Goal: Find specific page/section: Find specific page/section

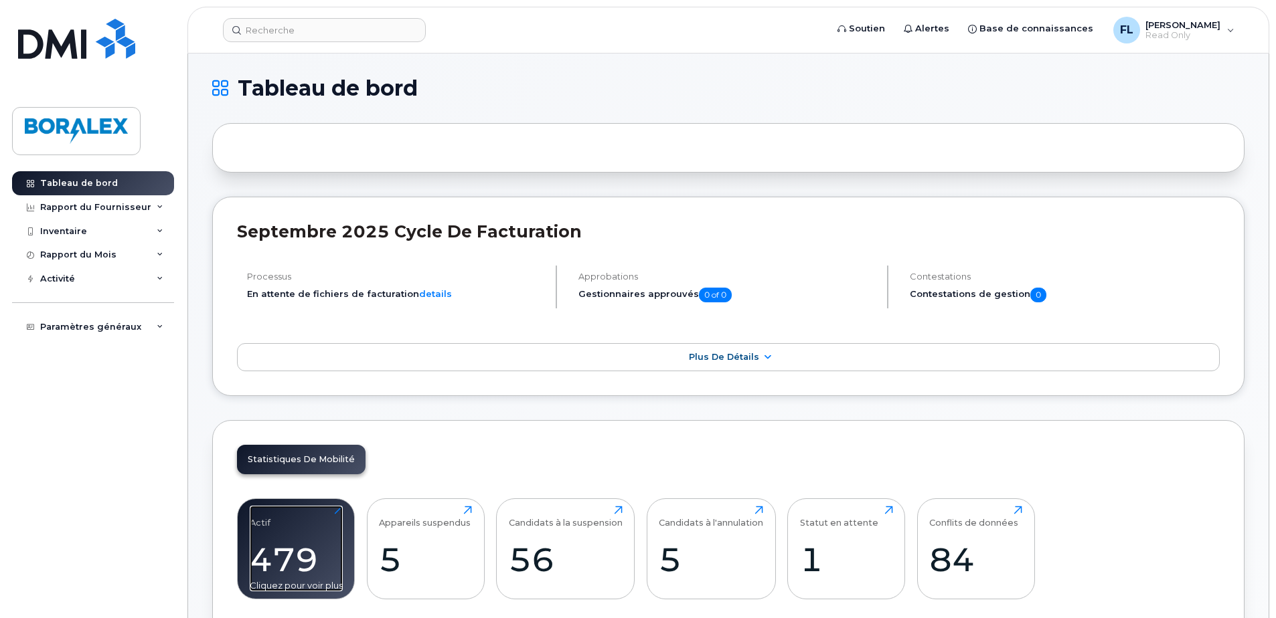
click at [286, 529] on div "Actif 479 Cliquez pour voir plus" at bounding box center [296, 549] width 93 height 86
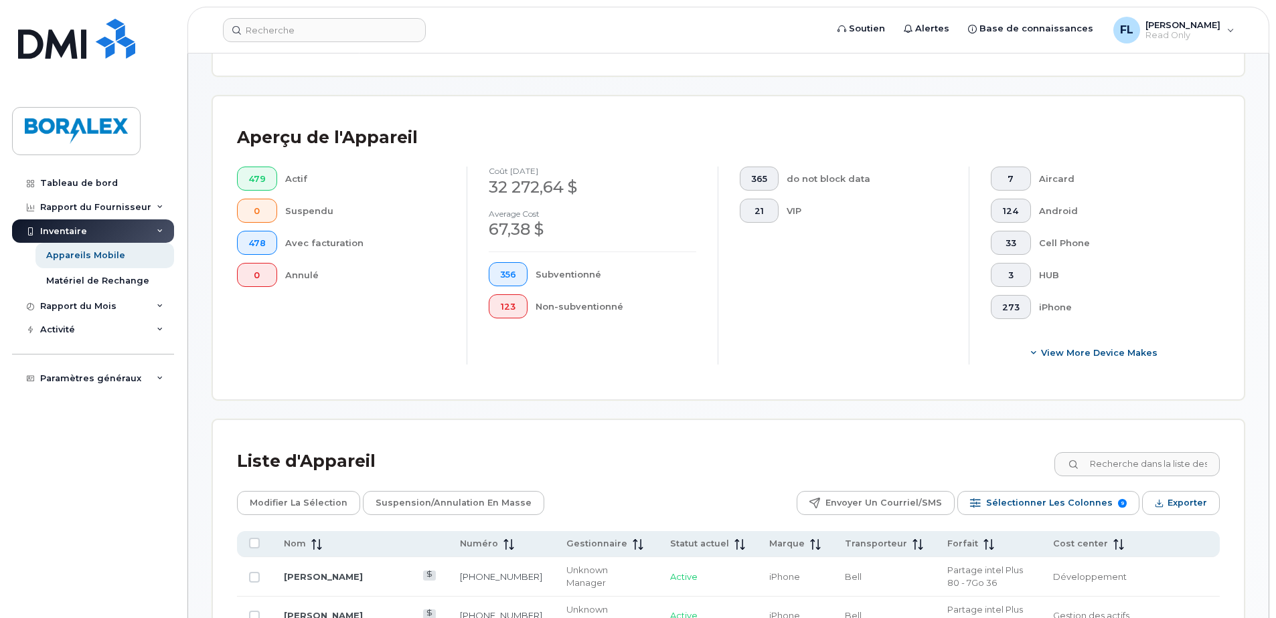
scroll to position [306, 0]
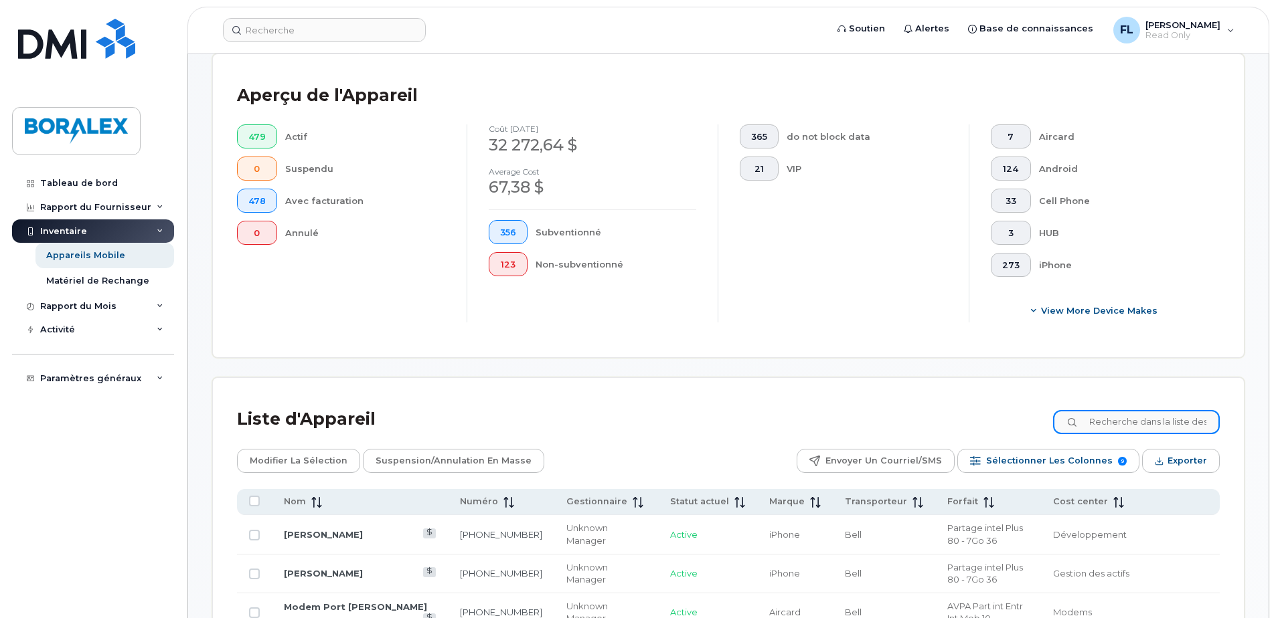
click at [1115, 422] on input at bounding box center [1136, 422] width 167 height 24
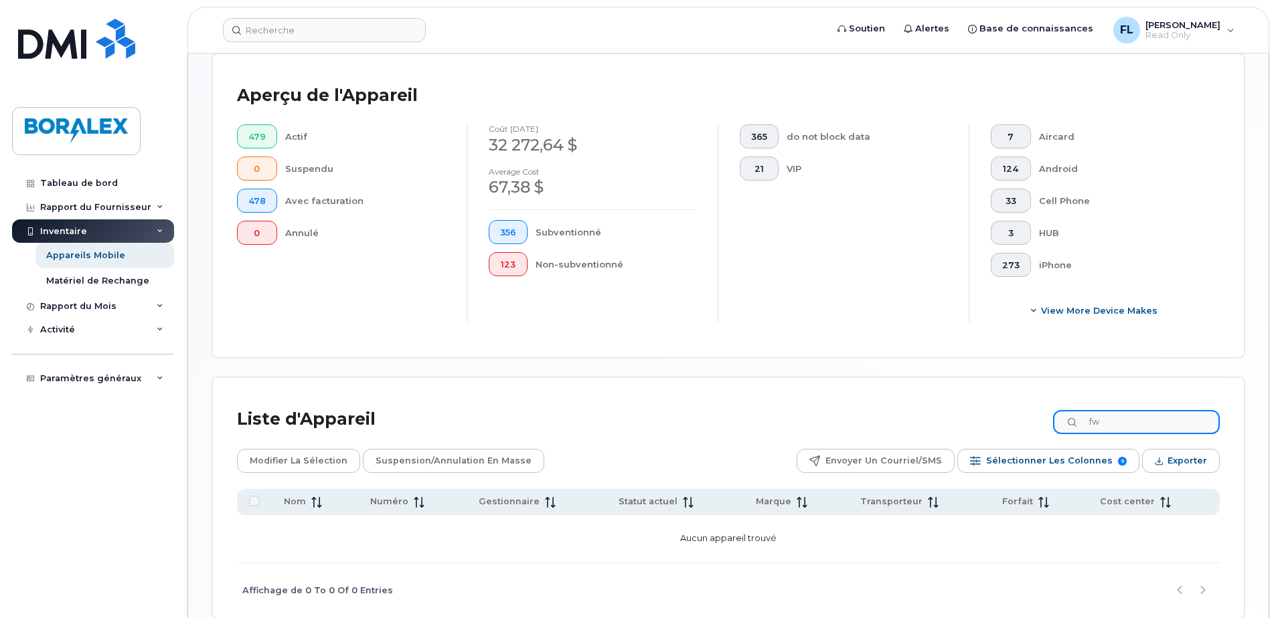
type input "f"
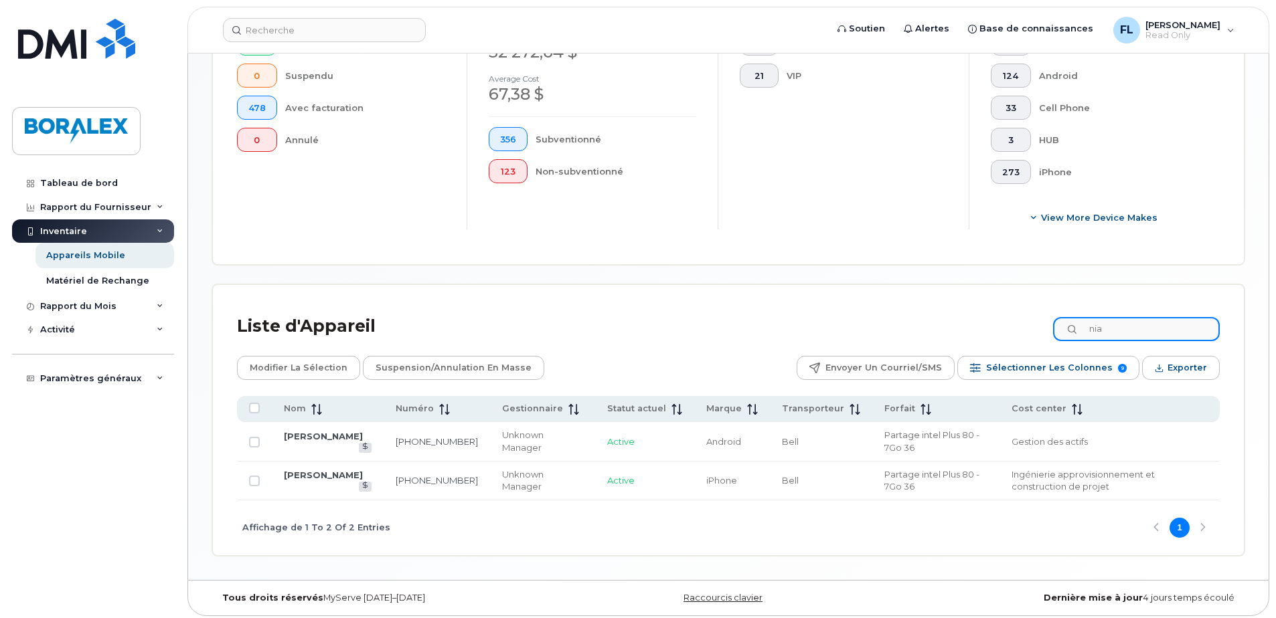
scroll to position [404, 0]
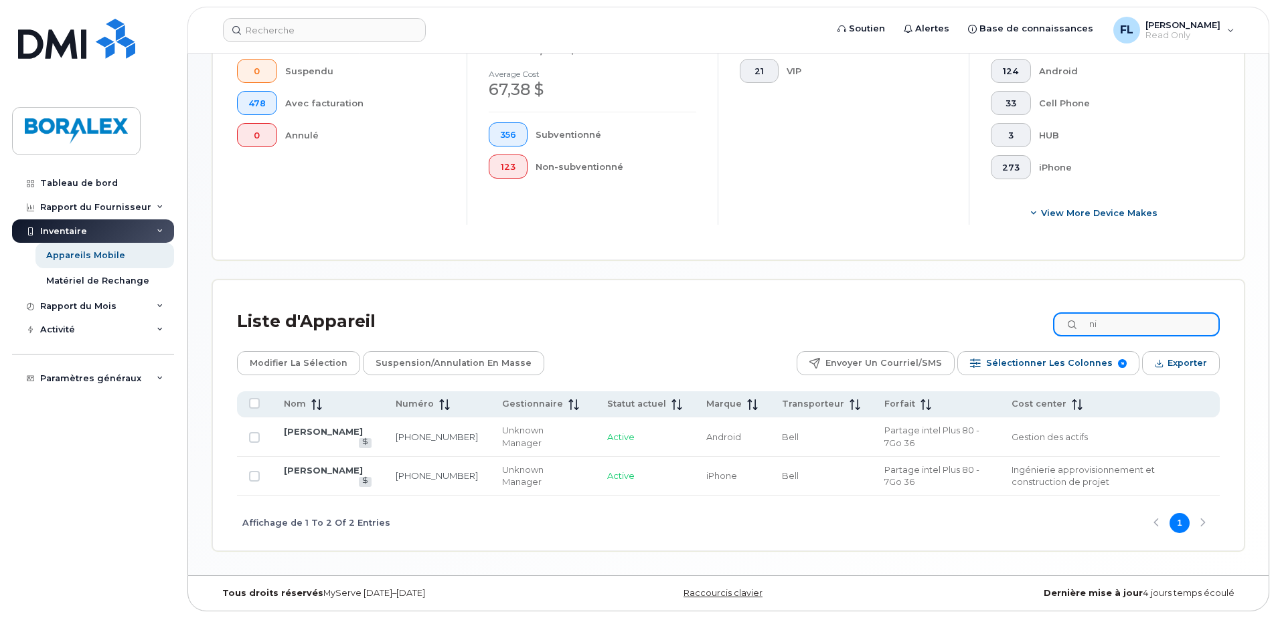
type input "n"
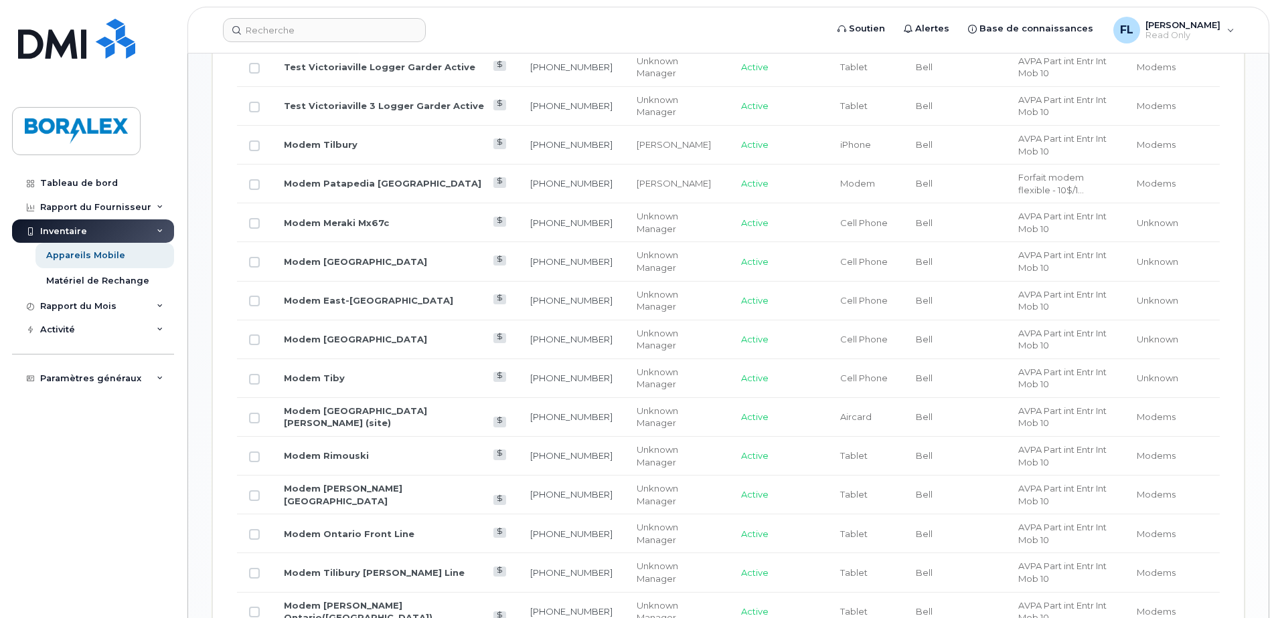
scroll to position [823, 0]
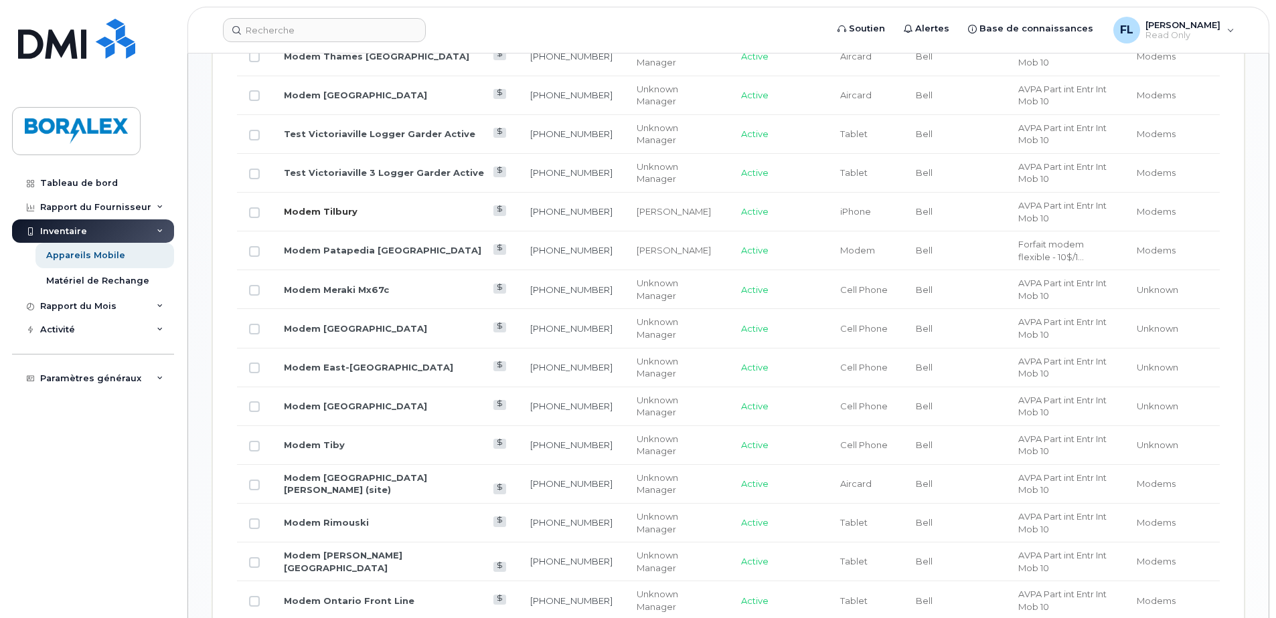
type input "mode"
